Goal: Task Accomplishment & Management: Use online tool/utility

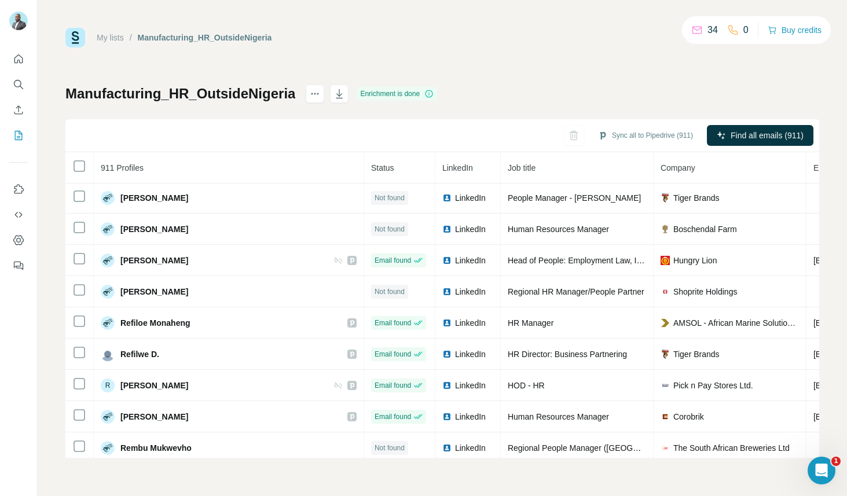
scroll to position [22184, 0]
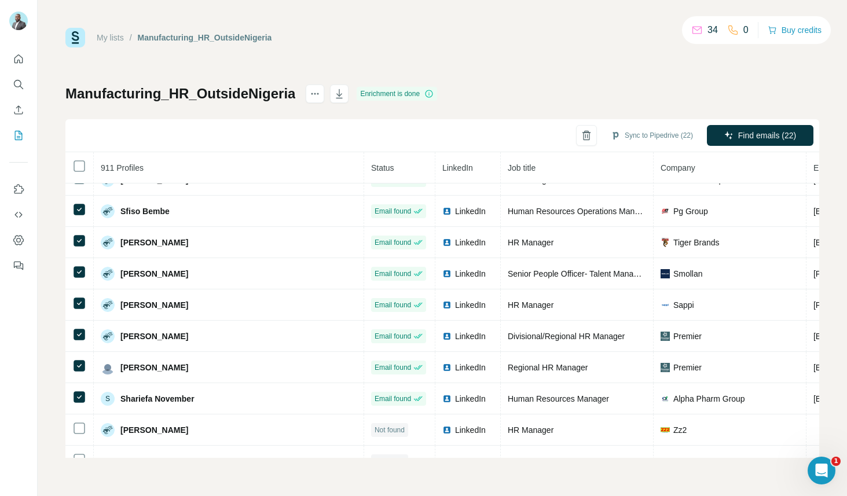
scroll to position [23790, 0]
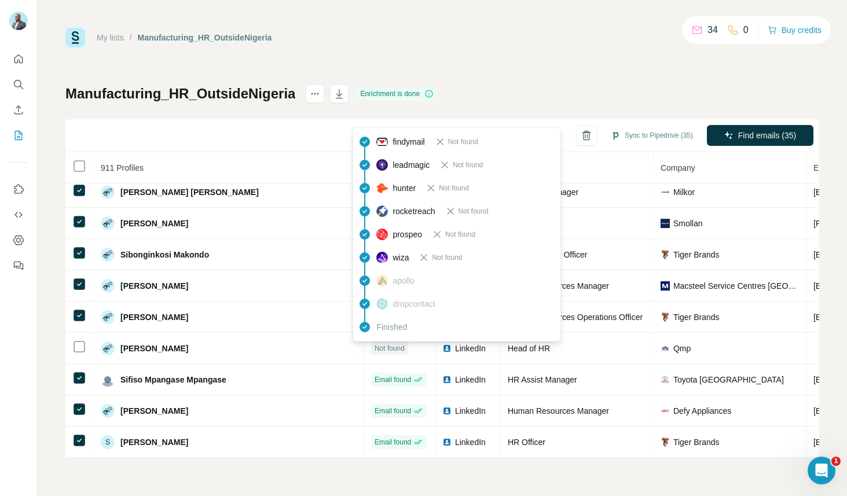
scroll to position [24291, 0]
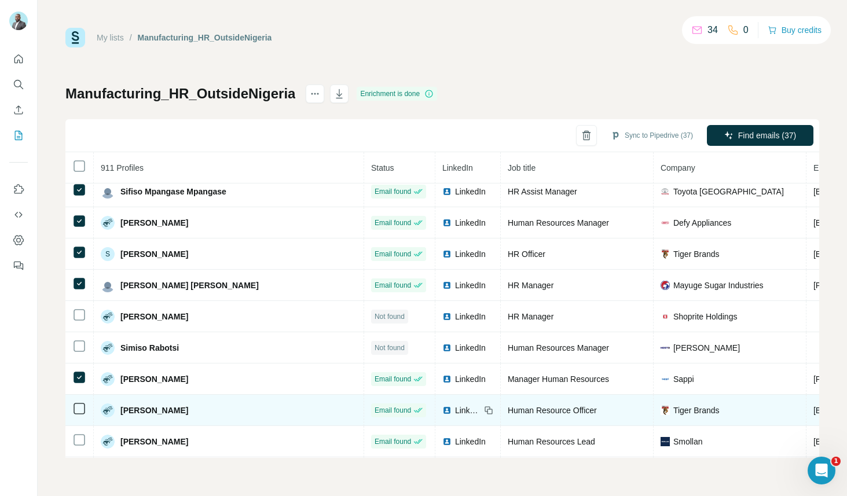
click at [77, 416] on td at bounding box center [79, 410] width 28 height 31
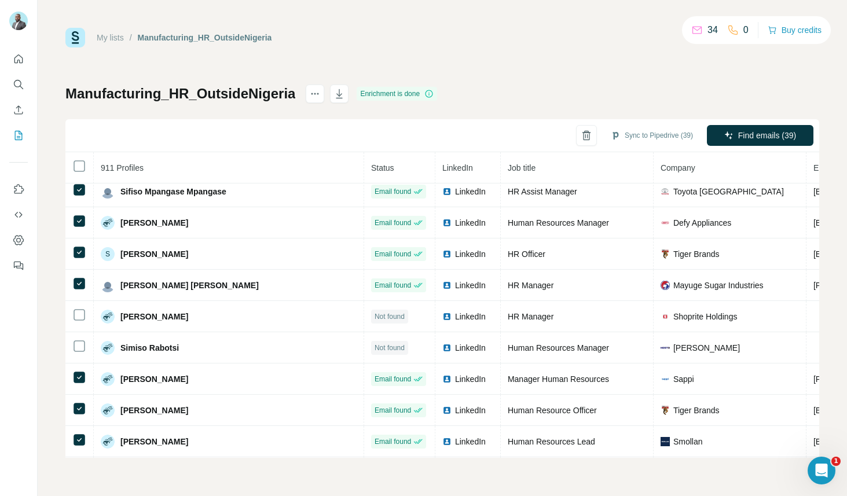
scroll to position [24415, 0]
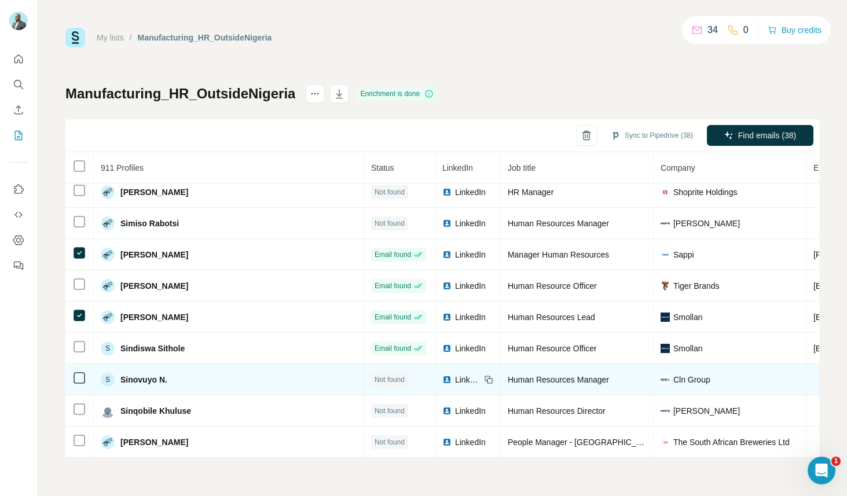
click at [464, 389] on td "LinkedIn" at bounding box center [467, 379] width 65 height 31
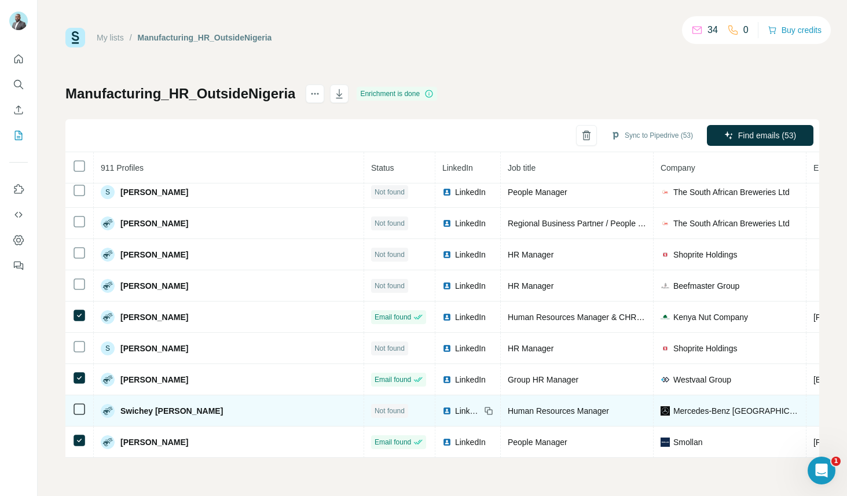
scroll to position [25508, 0]
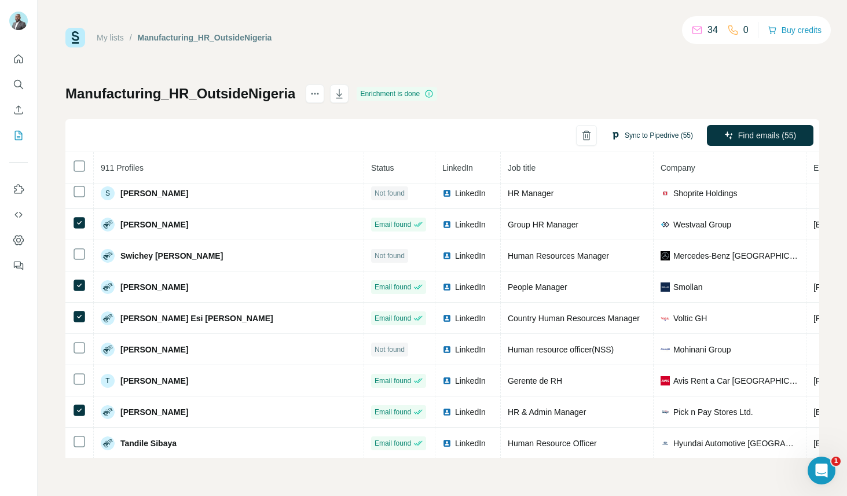
click at [653, 136] on button "Sync to Pipedrive (55)" at bounding box center [651, 135] width 98 height 17
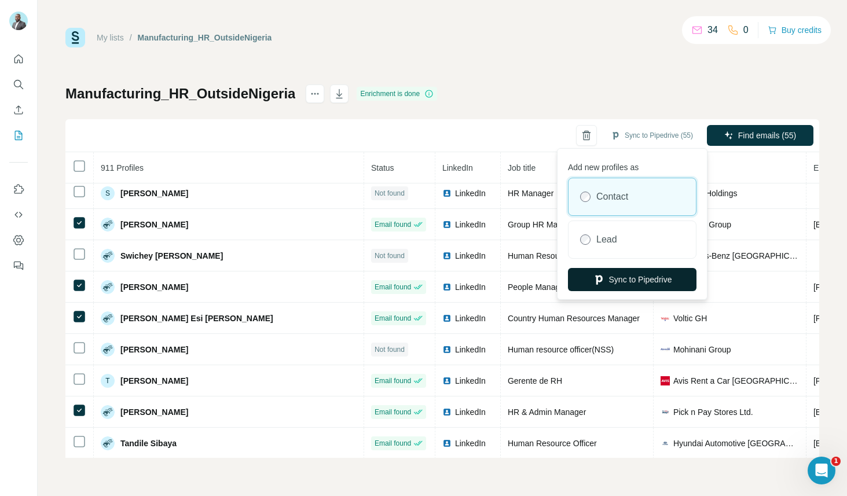
click at [629, 248] on div "Lead" at bounding box center [631, 239] width 127 height 37
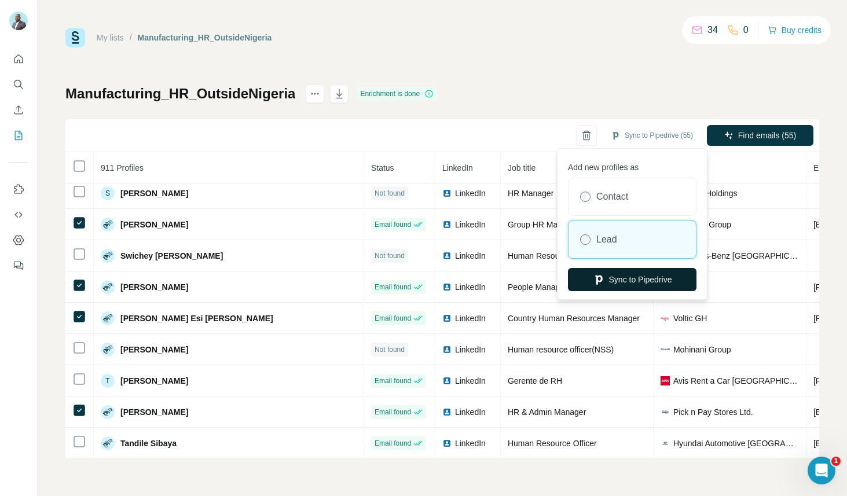
click at [612, 282] on button "Sync to Pipedrive" at bounding box center [632, 279] width 128 height 23
